Goal: Find specific page/section: Find specific page/section

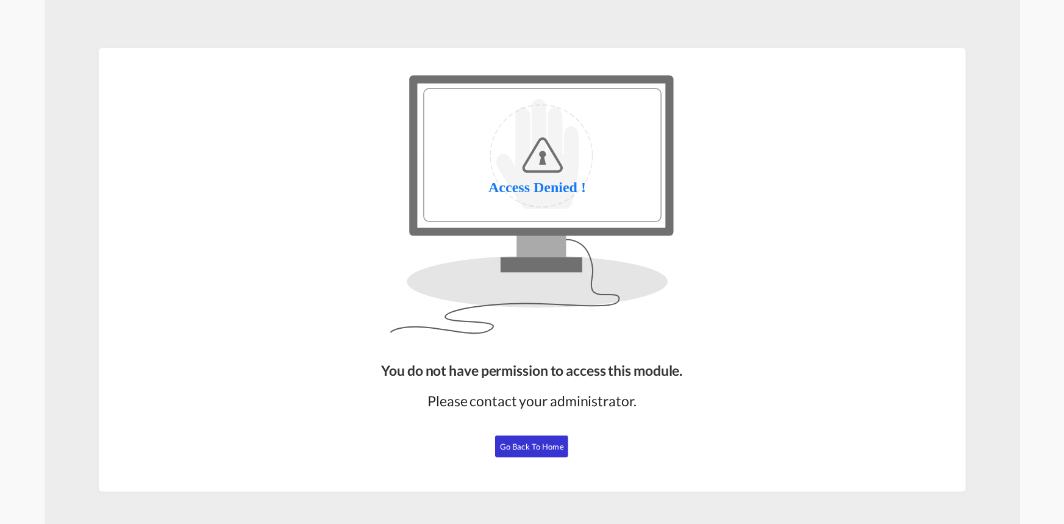
click at [538, 444] on span "Go Back to Home" at bounding box center [532, 446] width 64 height 10
